Goal: Task Accomplishment & Management: Manage account settings

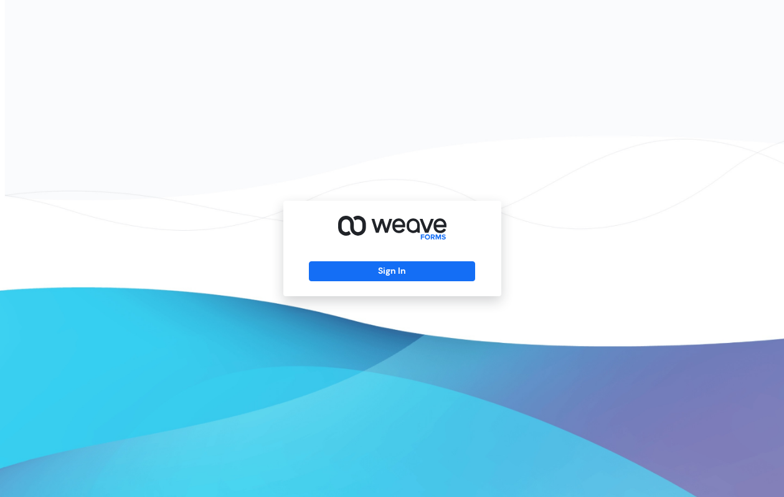
click at [448, 258] on div "Sign In" at bounding box center [393, 248] width 218 height 95
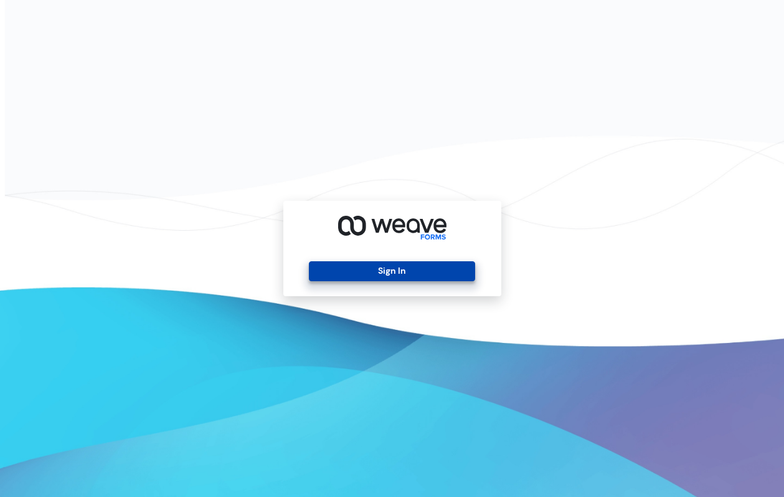
click at [443, 269] on button "Sign In" at bounding box center [392, 271] width 166 height 20
